Goal: Information Seeking & Learning: Learn about a topic

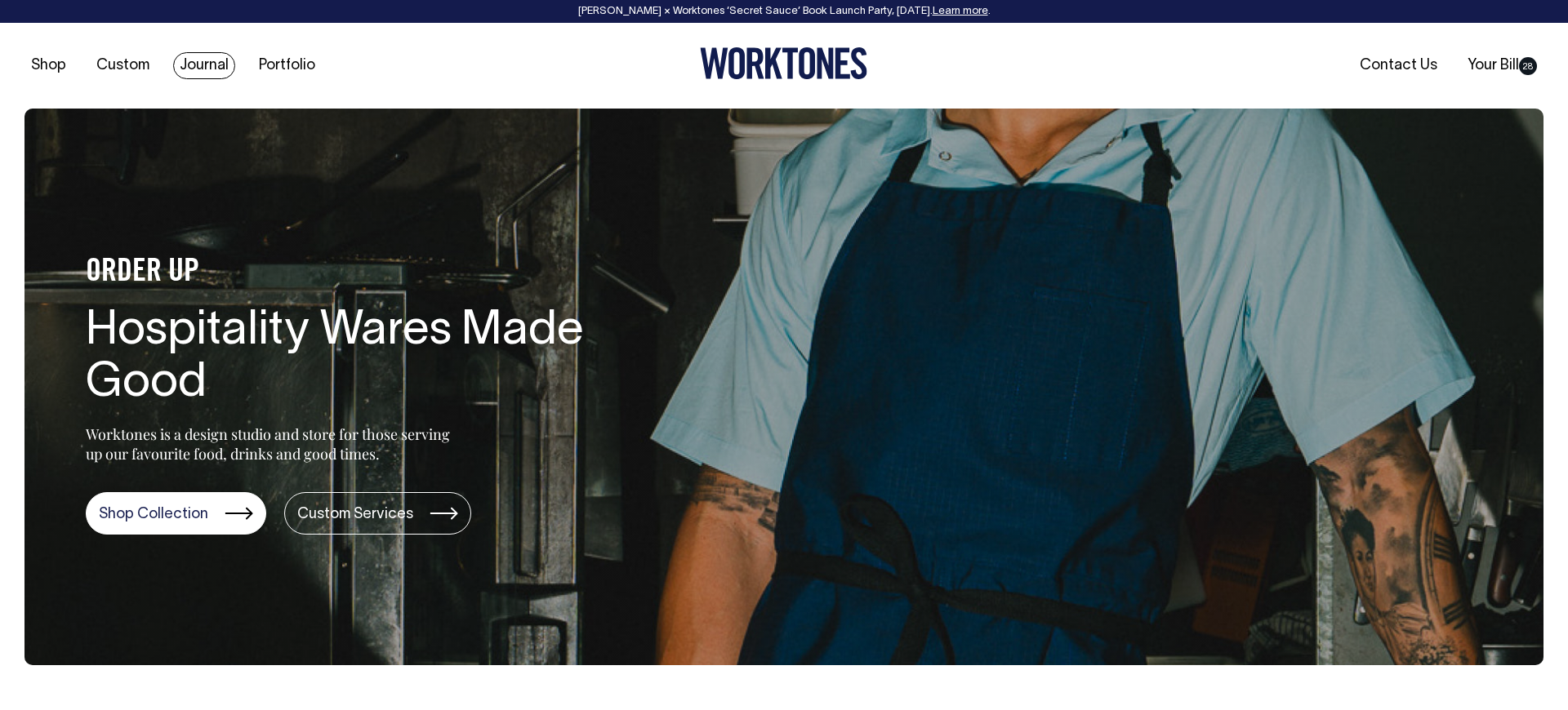
click at [196, 72] on link "Journal" at bounding box center [204, 66] width 62 height 27
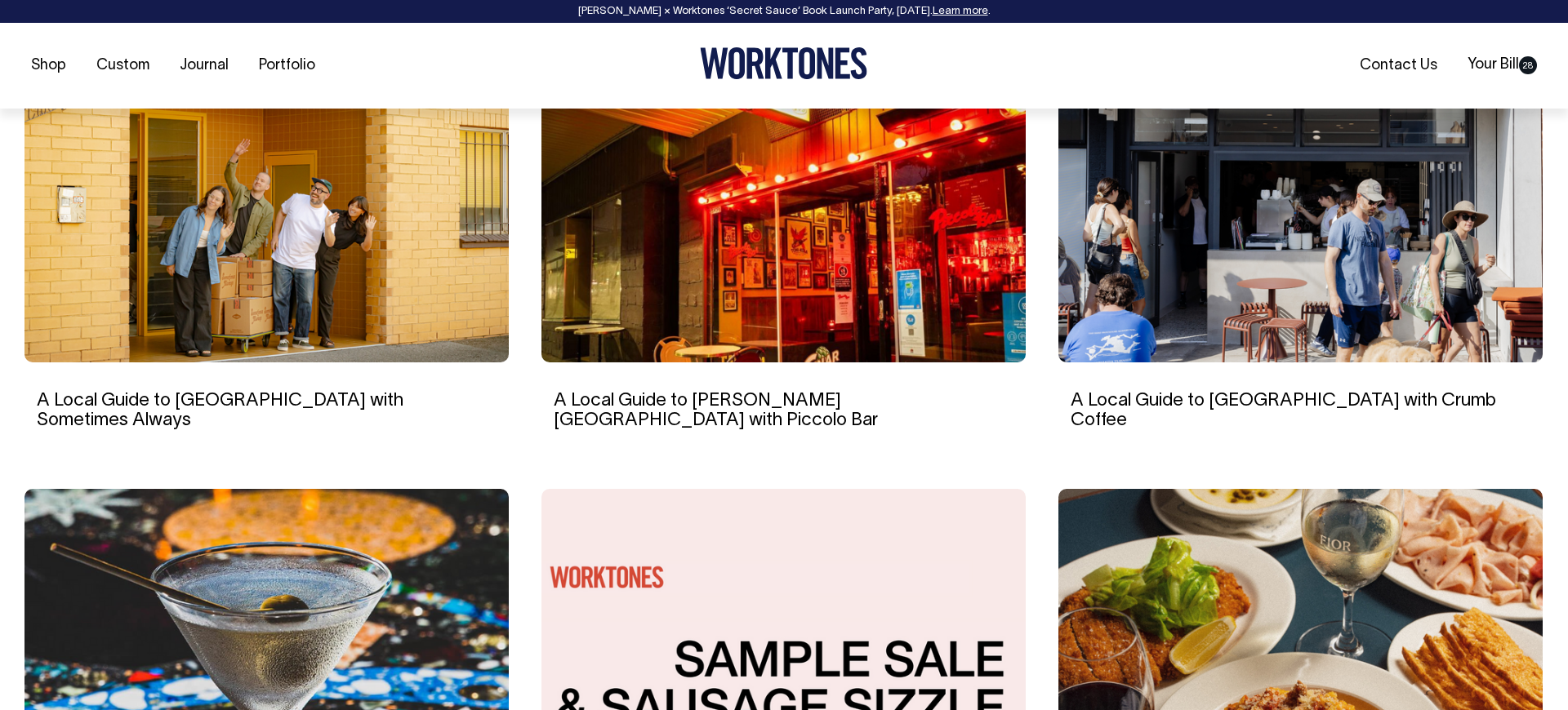
click at [220, 245] on img at bounding box center [267, 199] width 484 height 327
click at [749, 298] on img at bounding box center [783, 198] width 484 height 327
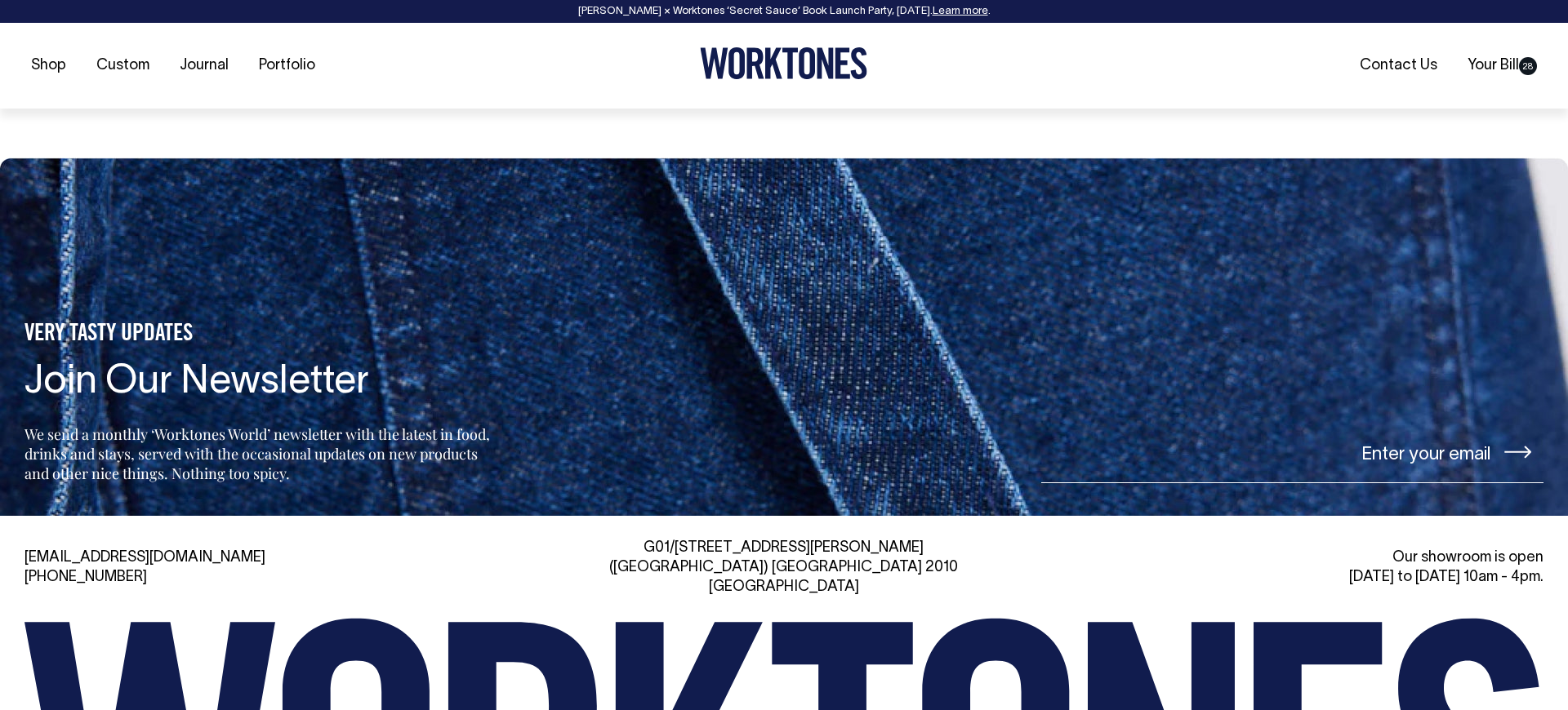
scroll to position [5360, 0]
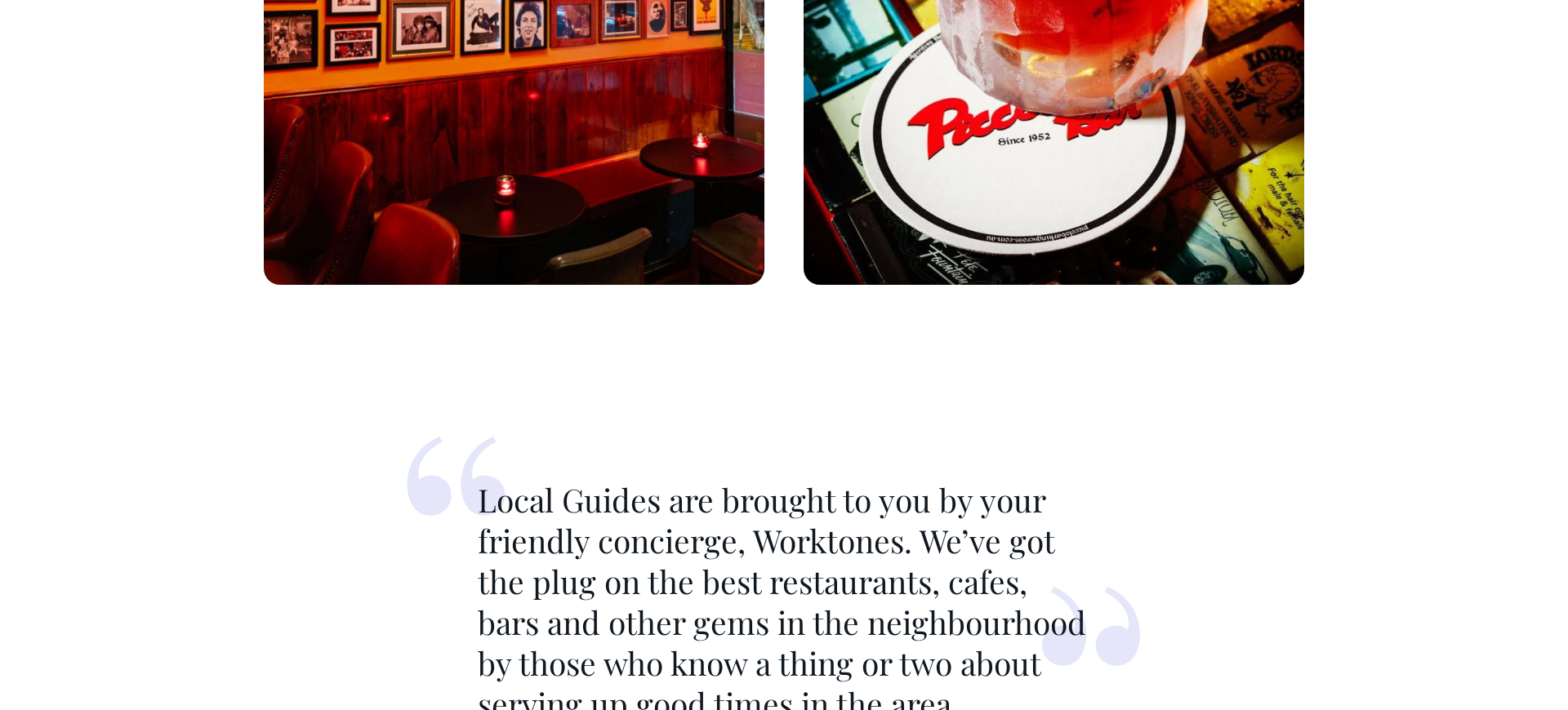
scroll to position [1801, 0]
drag, startPoint x: 466, startPoint y: 449, endPoint x: 1219, endPoint y: 637, distance: 776.1
click at [1219, 637] on article "Home > Journal > A Local Guide to Potts Point with Piccolo Bar A Local Guide to…" at bounding box center [784, 669] width 1519 height 4577
